Goal: Task Accomplishment & Management: Manage account settings

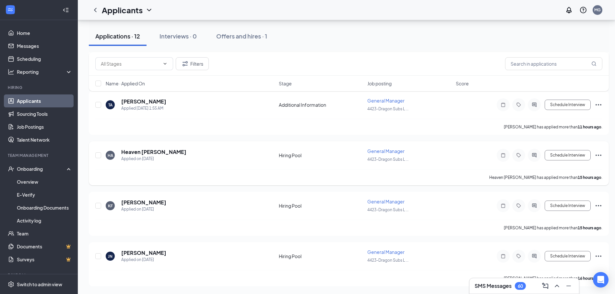
scroll to position [450, 0]
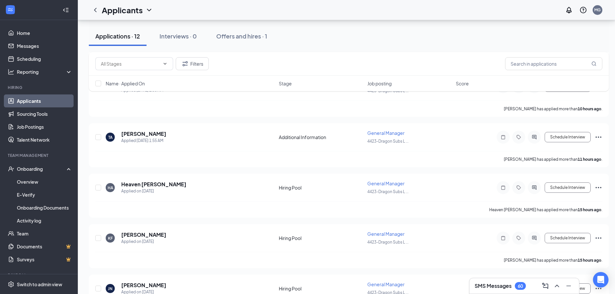
click at [501, 283] on h3 "SMS Messages" at bounding box center [492, 286] width 37 height 7
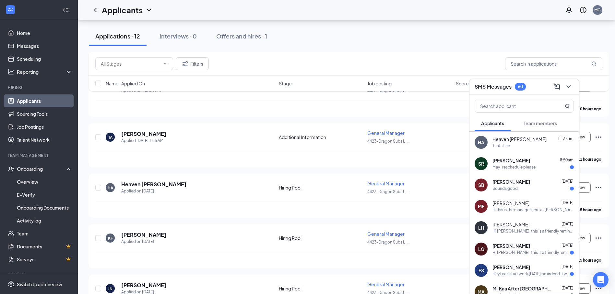
click at [519, 145] on div "Thats fine." at bounding box center [532, 147] width 81 height 6
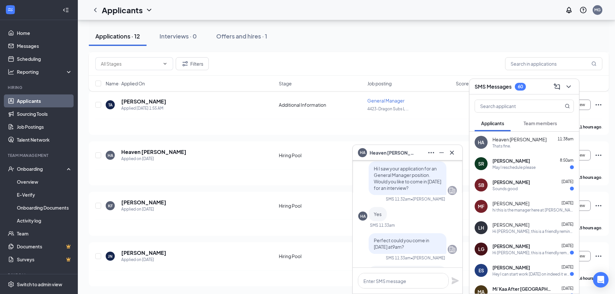
scroll to position [-32, 0]
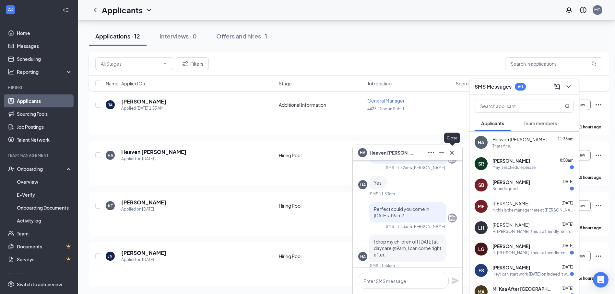
click at [450, 155] on icon "Cross" at bounding box center [452, 153] width 8 height 8
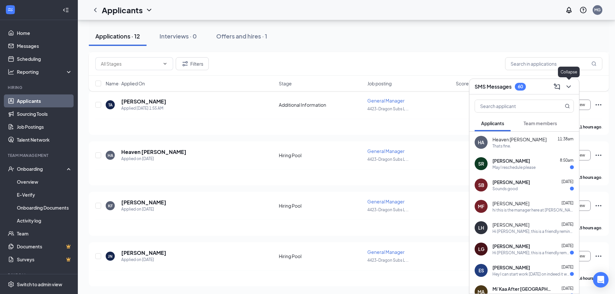
click at [567, 90] on icon "ChevronDown" at bounding box center [568, 87] width 8 height 8
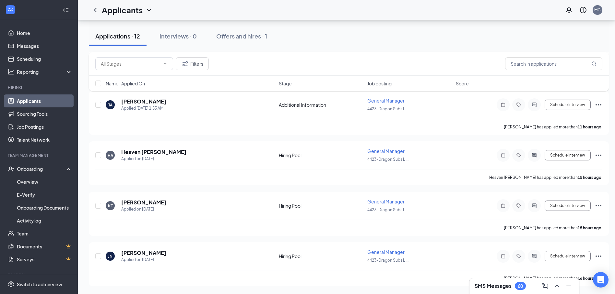
click at [511, 294] on div "SMS Messages 60" at bounding box center [524, 287] width 110 height 16
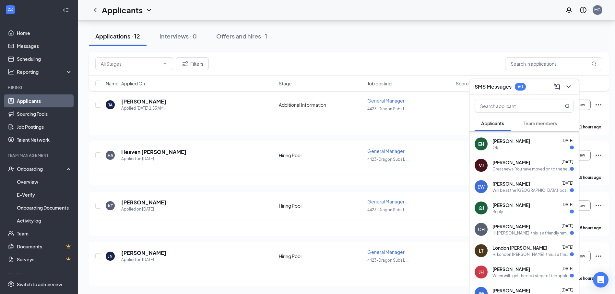
scroll to position [181, 0]
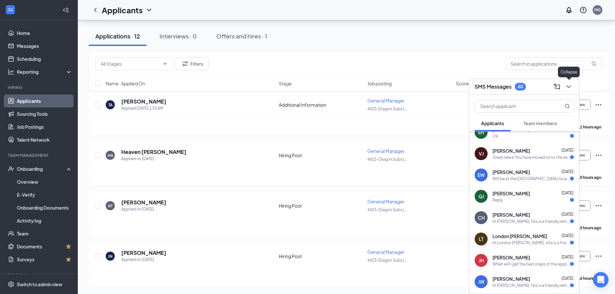
click at [567, 89] on icon "ChevronDown" at bounding box center [568, 87] width 8 height 8
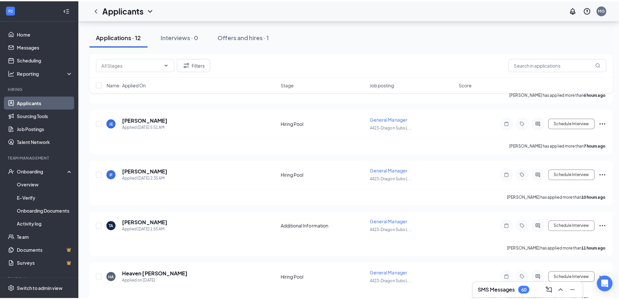
scroll to position [353, 0]
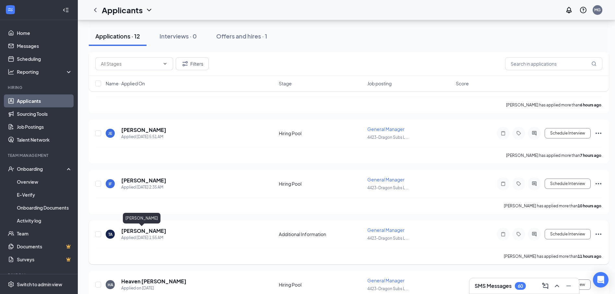
click at [138, 231] on h5 "[PERSON_NAME]" at bounding box center [143, 231] width 45 height 7
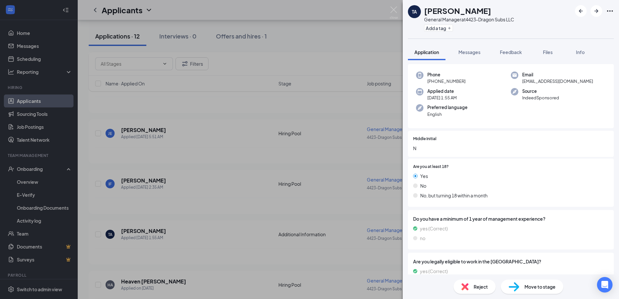
scroll to position [57, 0]
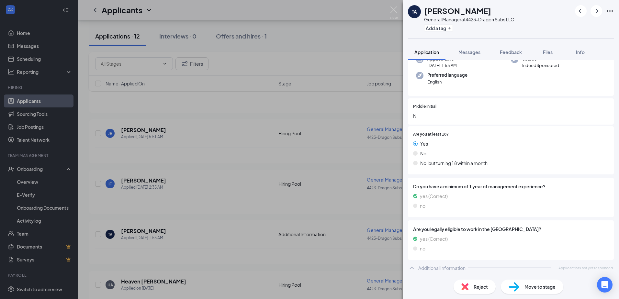
click at [141, 223] on div "[PERSON_NAME] General Manager at 4423-Dragon Subs LLC Add a tag Application Mes…" at bounding box center [309, 149] width 619 height 299
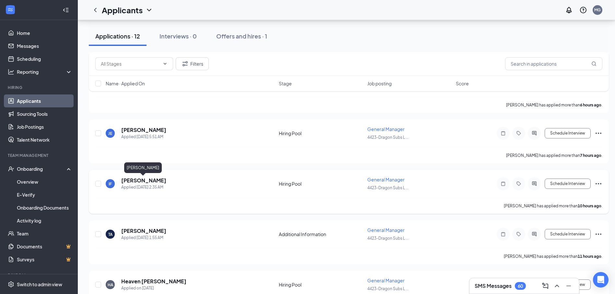
click at [130, 179] on h5 "[PERSON_NAME]" at bounding box center [143, 180] width 45 height 7
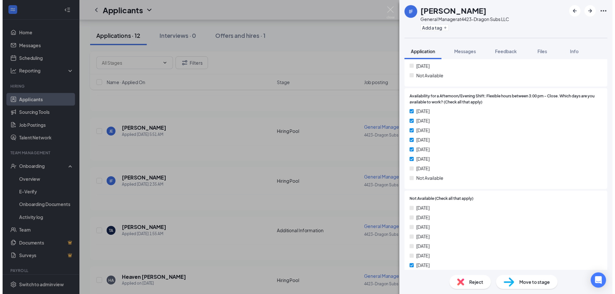
scroll to position [814, 0]
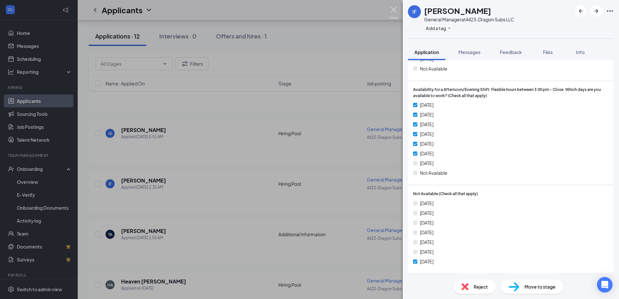
click at [394, 9] on img at bounding box center [394, 12] width 8 height 13
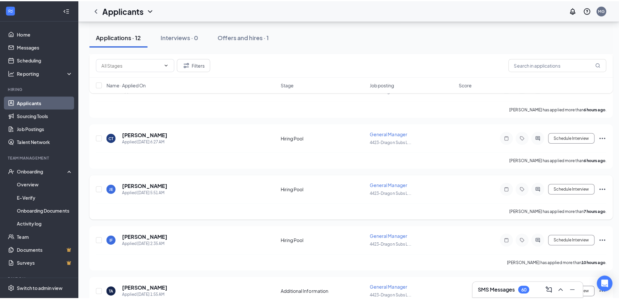
scroll to position [288, 0]
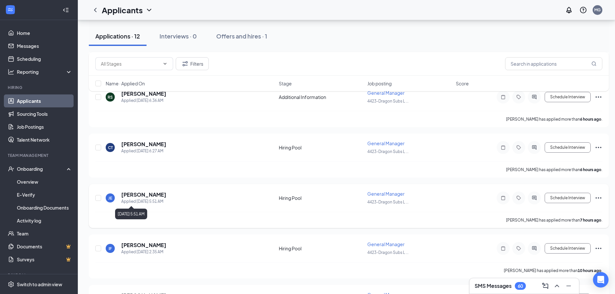
click at [166, 201] on div "Applied [DATE] 5:51 AM" at bounding box center [143, 202] width 45 height 6
click at [137, 196] on h5 "[PERSON_NAME]" at bounding box center [143, 194] width 45 height 7
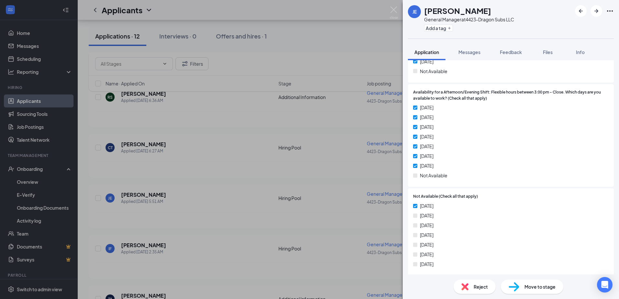
scroll to position [800, 0]
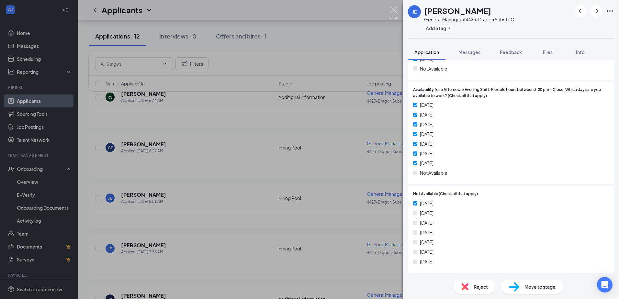
click at [394, 9] on img at bounding box center [394, 12] width 8 height 13
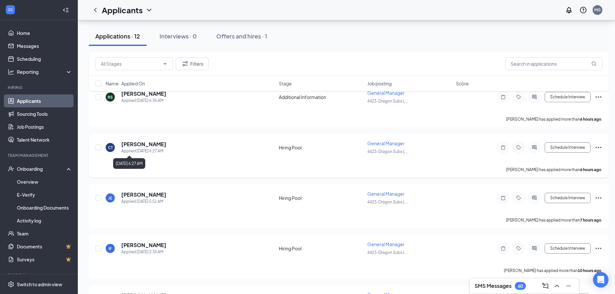
click at [156, 148] on h5 "[PERSON_NAME]" at bounding box center [143, 144] width 45 height 7
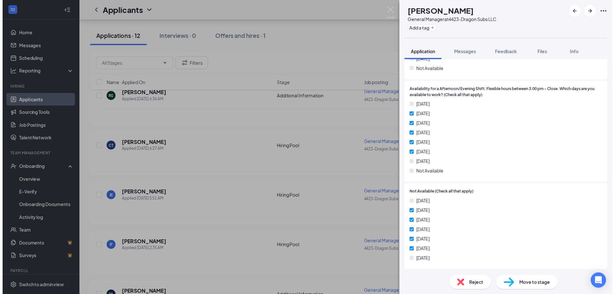
scroll to position [814, 0]
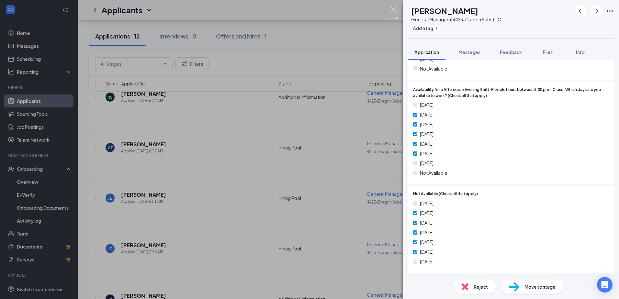
click at [398, 11] on img at bounding box center [394, 12] width 8 height 13
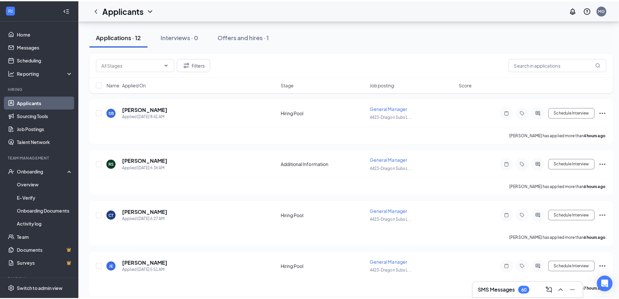
scroll to position [224, 0]
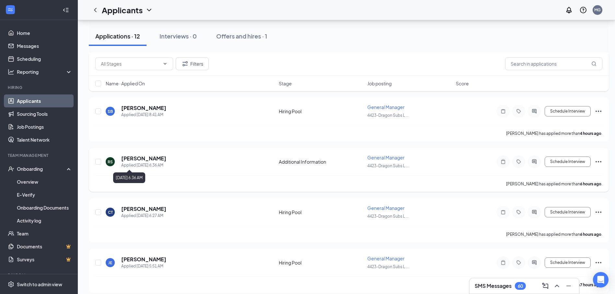
click at [145, 163] on div "Applied [DATE] 6:36 AM" at bounding box center [143, 165] width 45 height 6
click at [145, 159] on h5 "[PERSON_NAME]" at bounding box center [143, 158] width 45 height 7
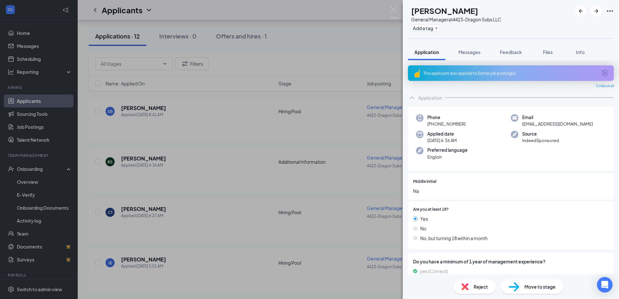
click at [512, 71] on div "This applicant also applied to 2 other job posting(s)" at bounding box center [511, 74] width 174 height 6
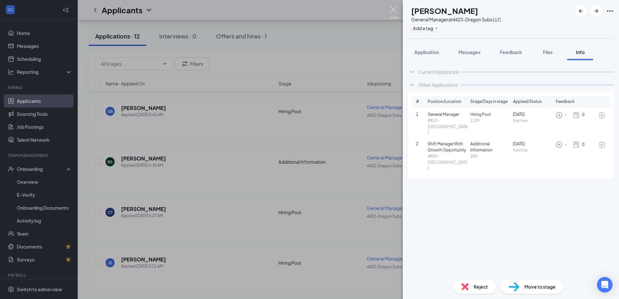
click at [394, 10] on img at bounding box center [394, 12] width 8 height 13
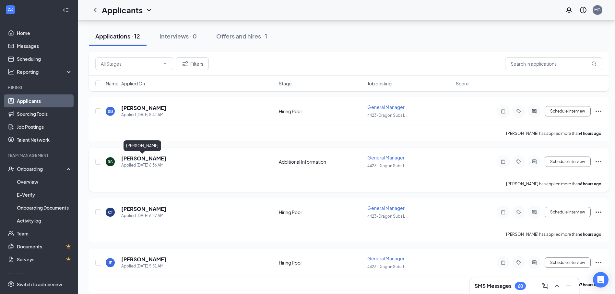
click at [152, 160] on h5 "[PERSON_NAME]" at bounding box center [143, 158] width 45 height 7
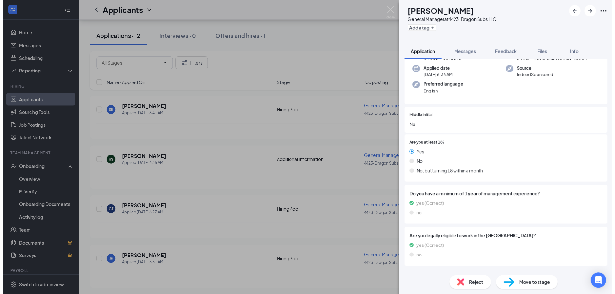
scroll to position [75, 0]
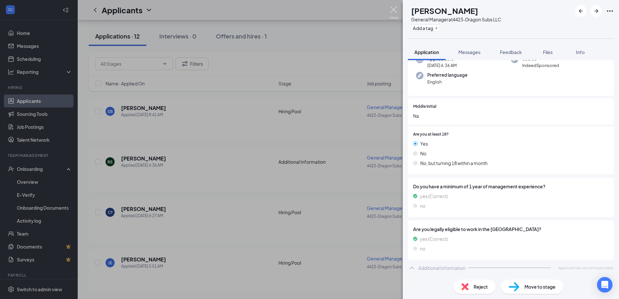
click at [396, 13] on img at bounding box center [394, 12] width 8 height 13
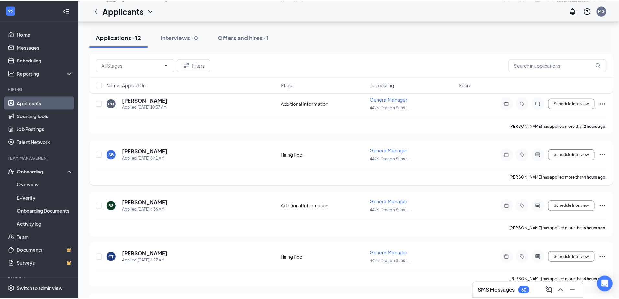
scroll to position [159, 0]
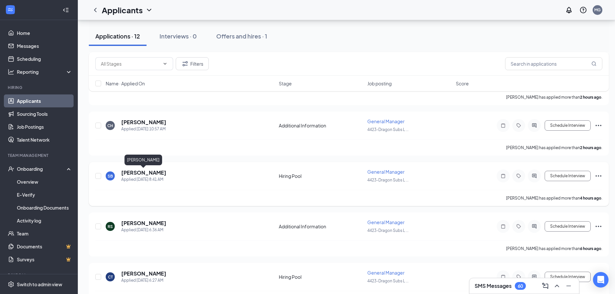
click at [160, 174] on h5 "[PERSON_NAME]" at bounding box center [143, 172] width 45 height 7
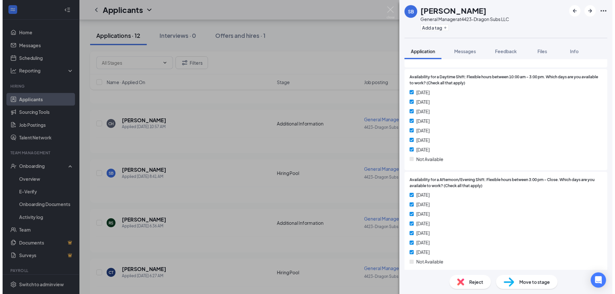
scroll to position [704, 0]
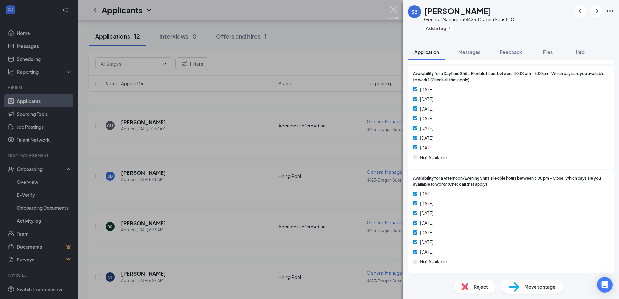
click at [396, 7] on img at bounding box center [394, 12] width 8 height 13
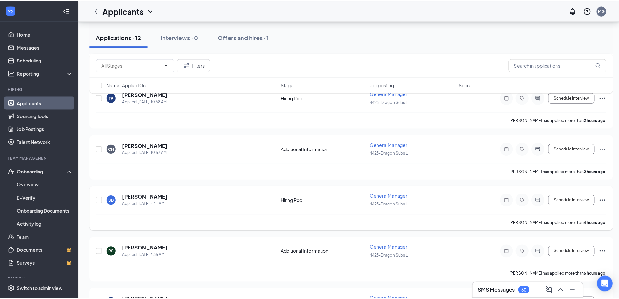
scroll to position [126, 0]
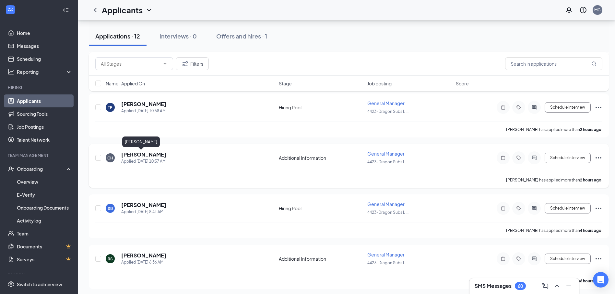
click at [126, 154] on h5 "[PERSON_NAME]" at bounding box center [143, 154] width 45 height 7
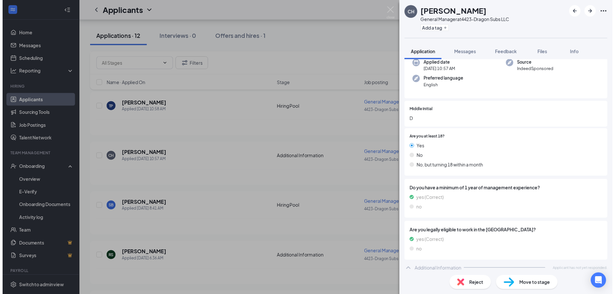
scroll to position [57, 0]
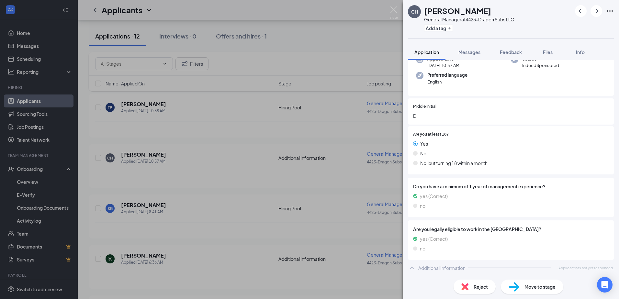
click at [390, 8] on img at bounding box center [394, 12] width 8 height 13
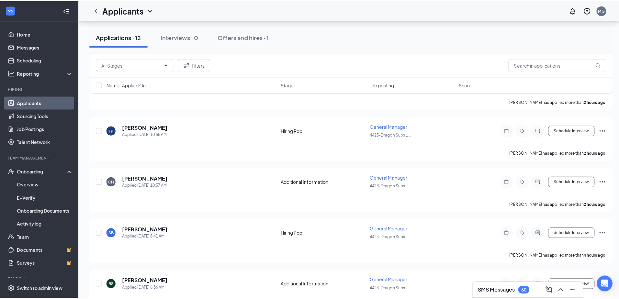
scroll to position [29, 0]
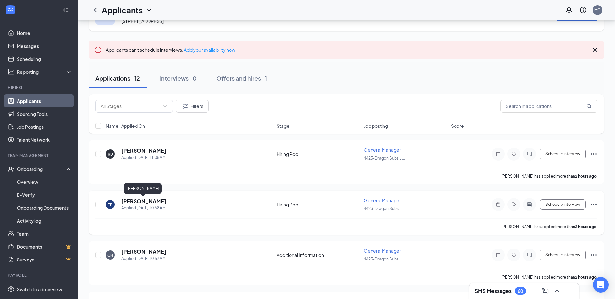
click at [152, 203] on h5 "[PERSON_NAME]" at bounding box center [143, 201] width 45 height 7
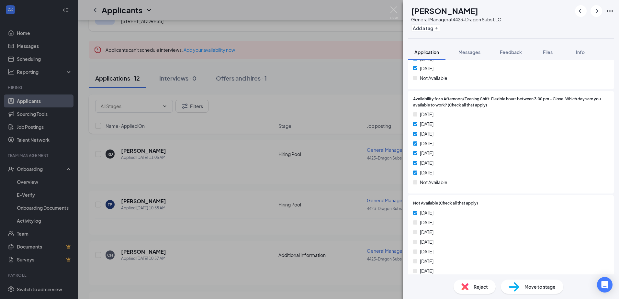
scroll to position [793, 0]
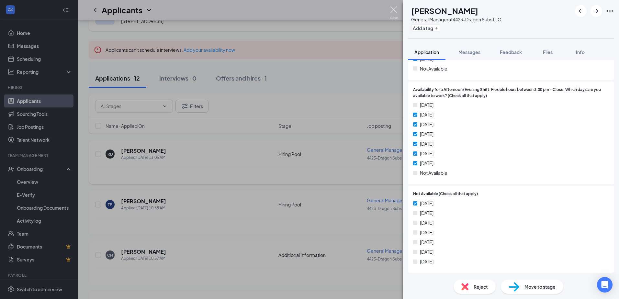
click at [392, 11] on img at bounding box center [394, 12] width 8 height 13
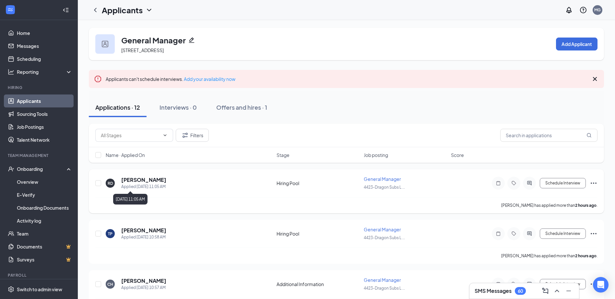
click at [139, 184] on div "Applied [DATE] 11:05 AM" at bounding box center [143, 187] width 45 height 6
click at [140, 178] on h5 "[PERSON_NAME]" at bounding box center [143, 180] width 45 height 7
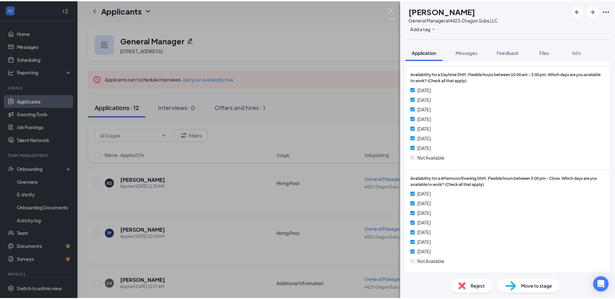
scroll to position [711, 0]
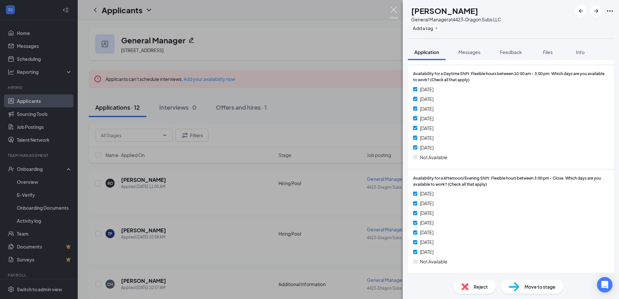
click at [396, 11] on img at bounding box center [394, 12] width 8 height 13
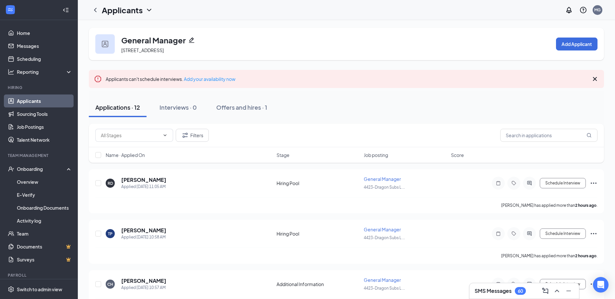
click at [392, 13] on div "Applicants MG" at bounding box center [346, 10] width 537 height 20
